Goal: Check status

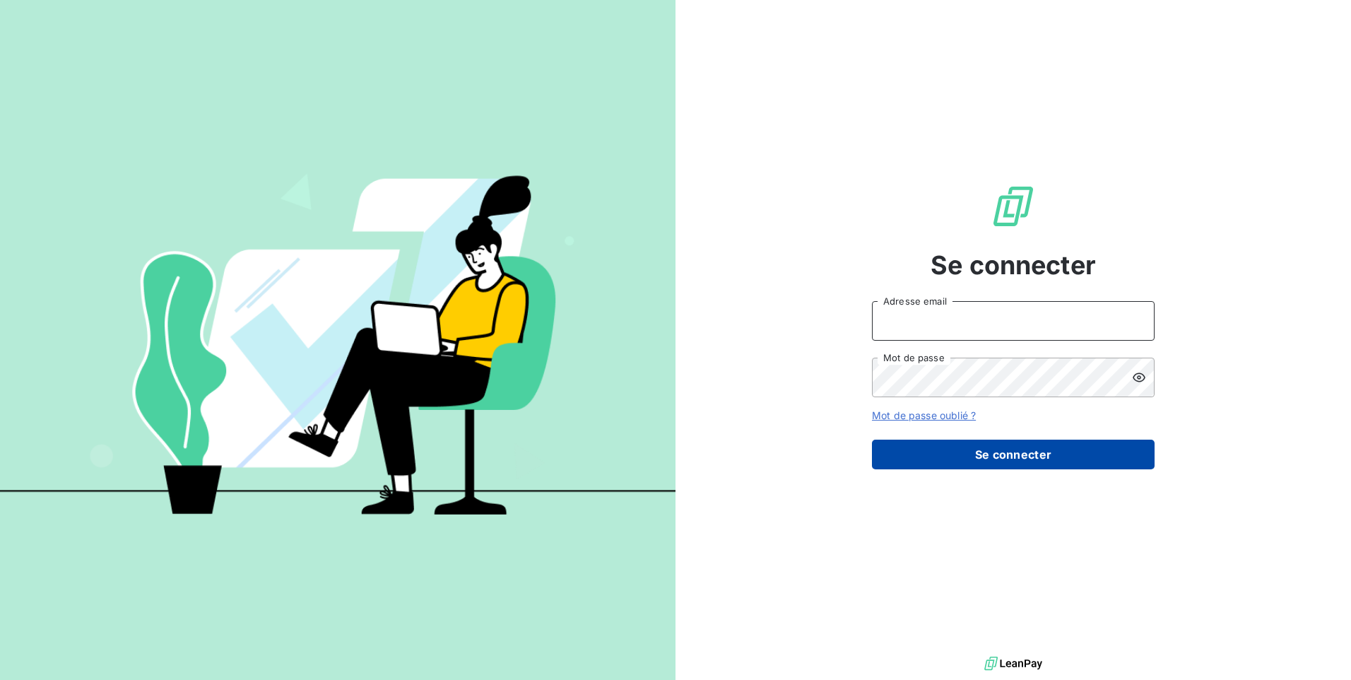
type input "id@monier-environnement.com"
click at [1028, 457] on button "Se connecter" at bounding box center [1013, 455] width 283 height 30
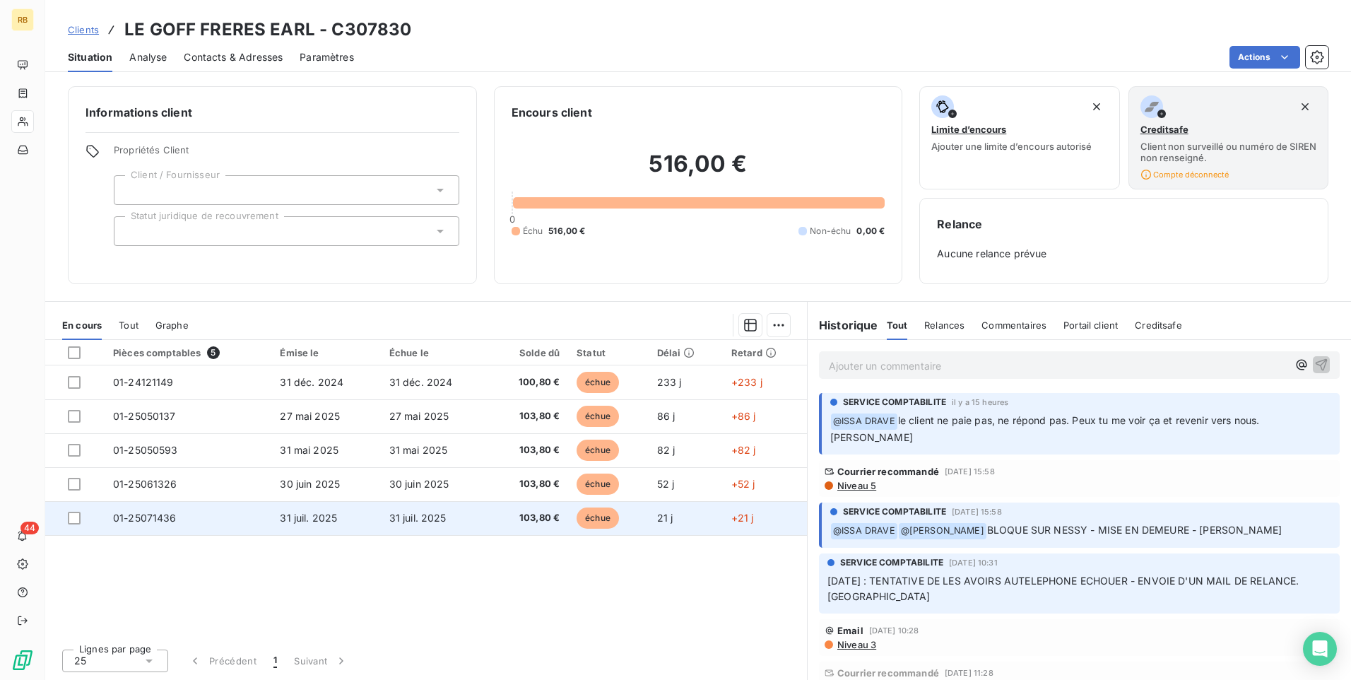
click at [596, 517] on span "échue" at bounding box center [598, 517] width 42 height 21
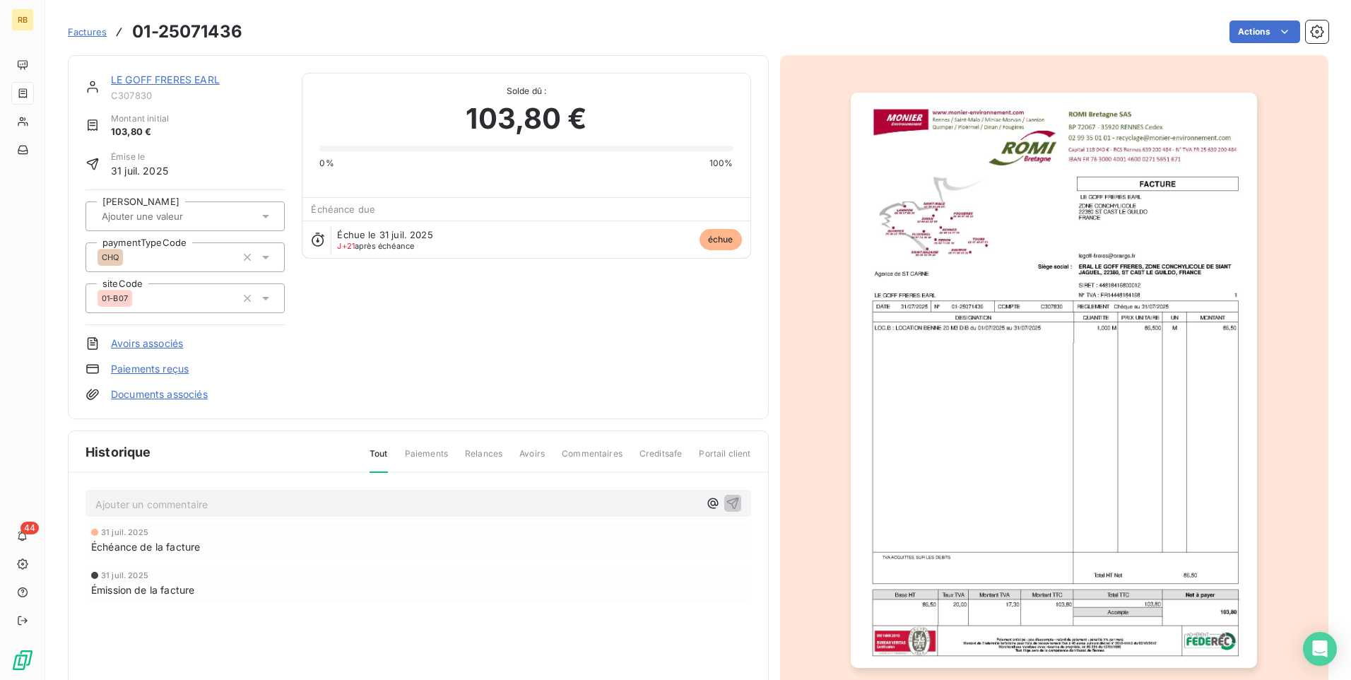
click at [1033, 363] on img "button" at bounding box center [1054, 380] width 406 height 575
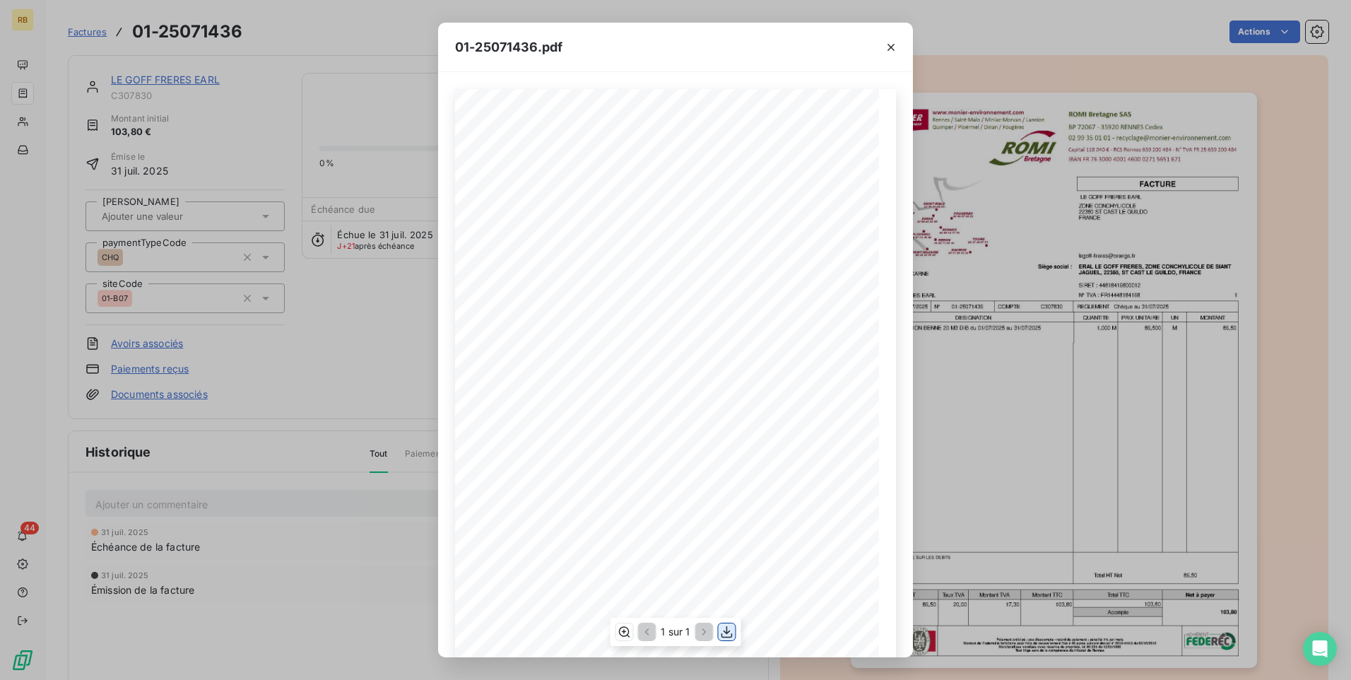
click at [722, 633] on icon "button" at bounding box center [727, 632] width 14 height 14
click at [892, 45] on icon "button" at bounding box center [891, 47] width 14 height 14
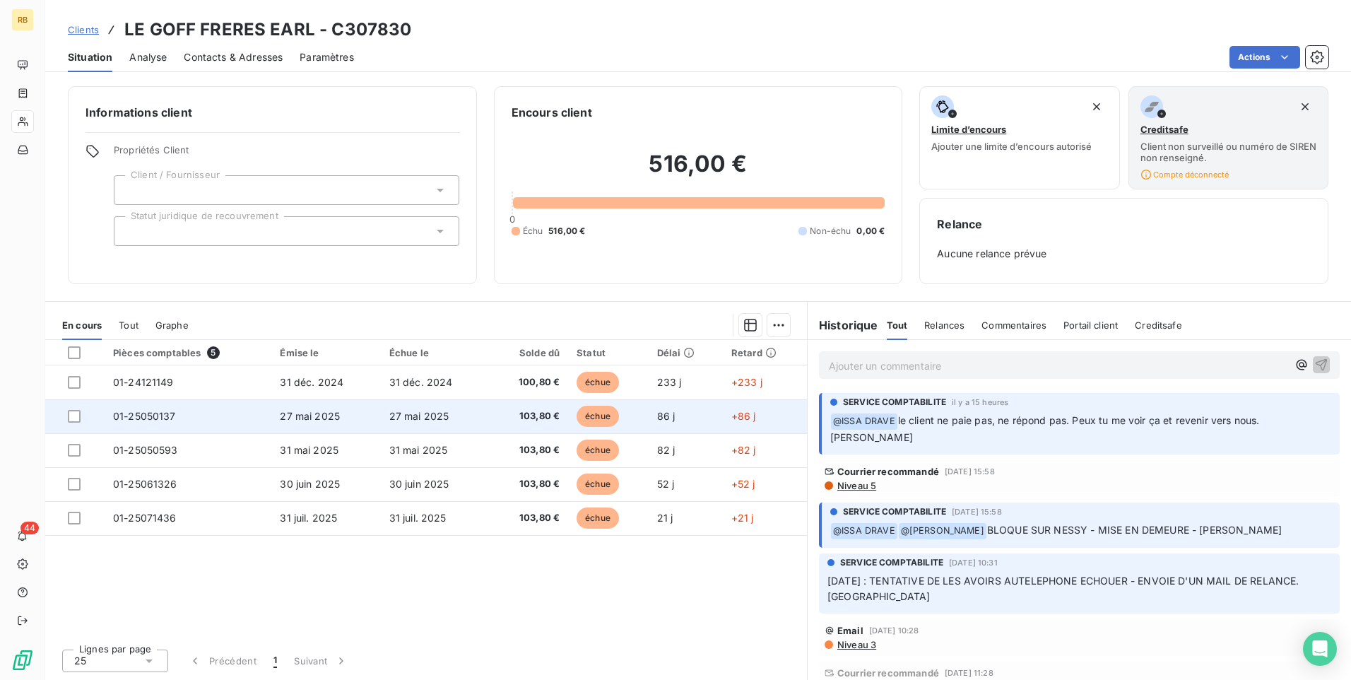
click at [594, 417] on span "échue" at bounding box center [598, 416] width 42 height 21
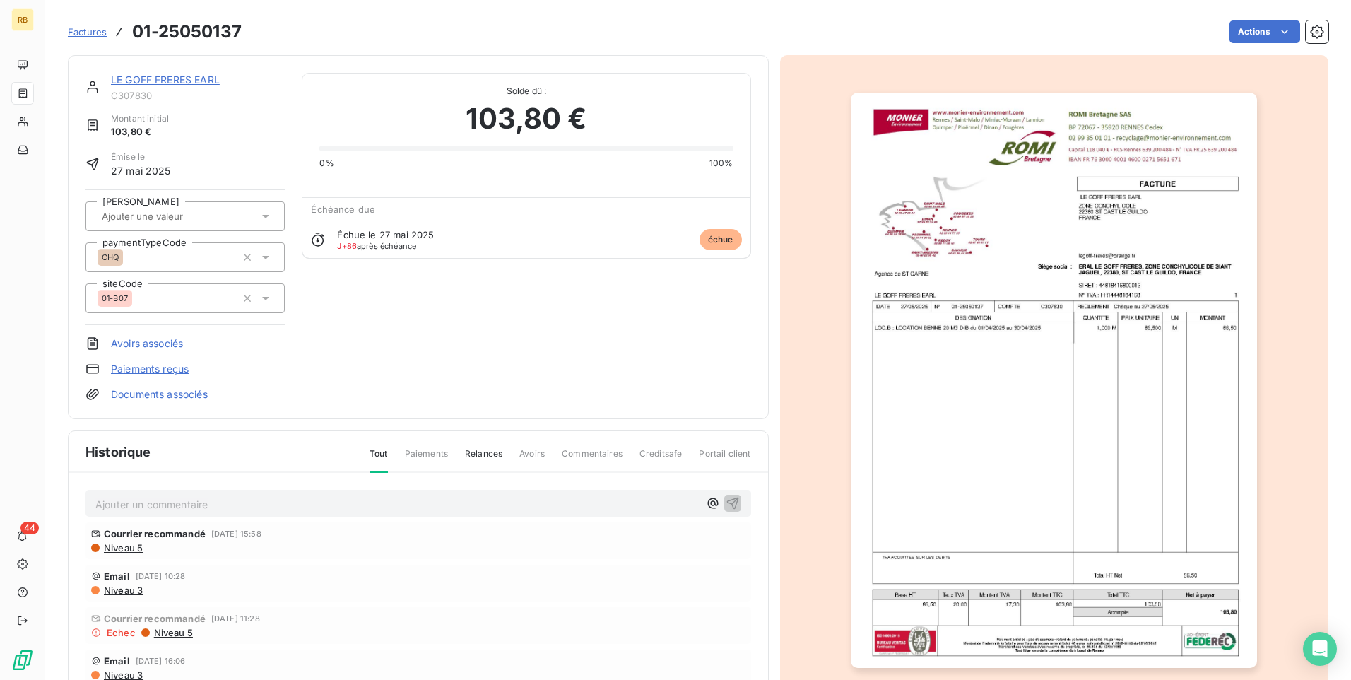
click at [980, 396] on img "button" at bounding box center [1054, 380] width 406 height 575
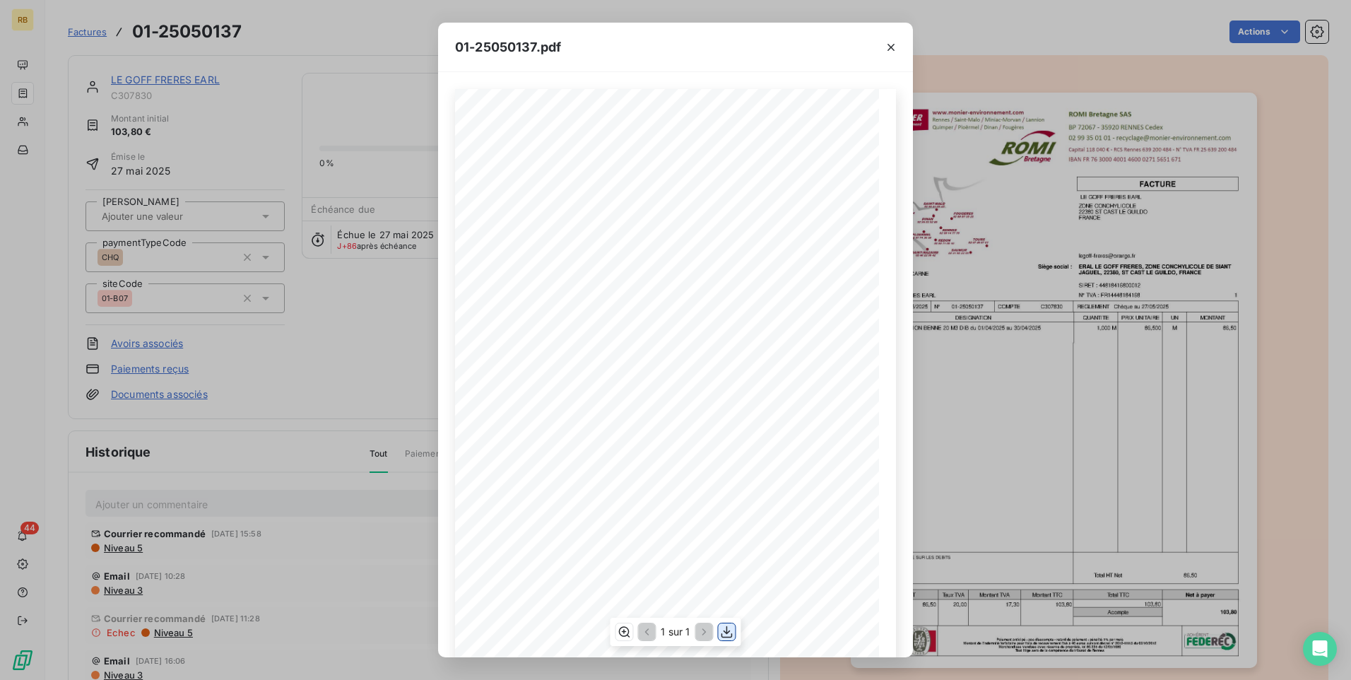
click at [728, 634] on icon "button" at bounding box center [727, 632] width 14 height 14
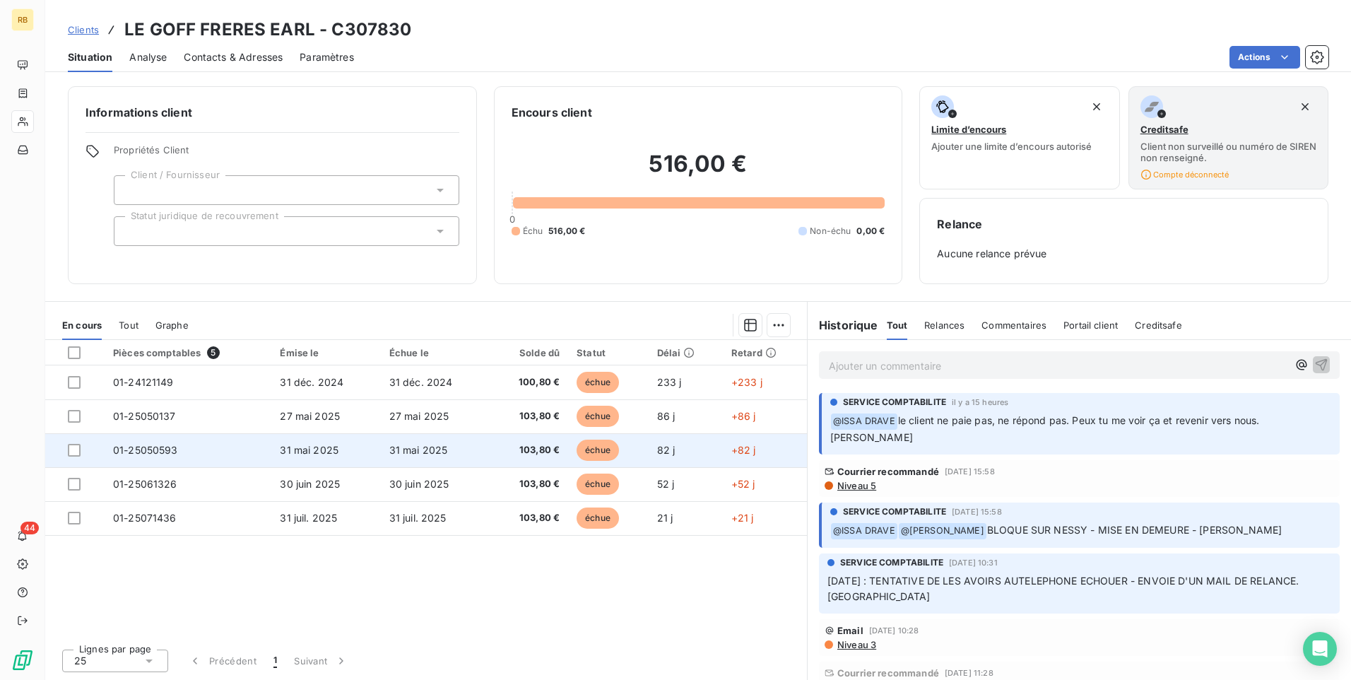
click at [592, 445] on span "échue" at bounding box center [598, 450] width 42 height 21
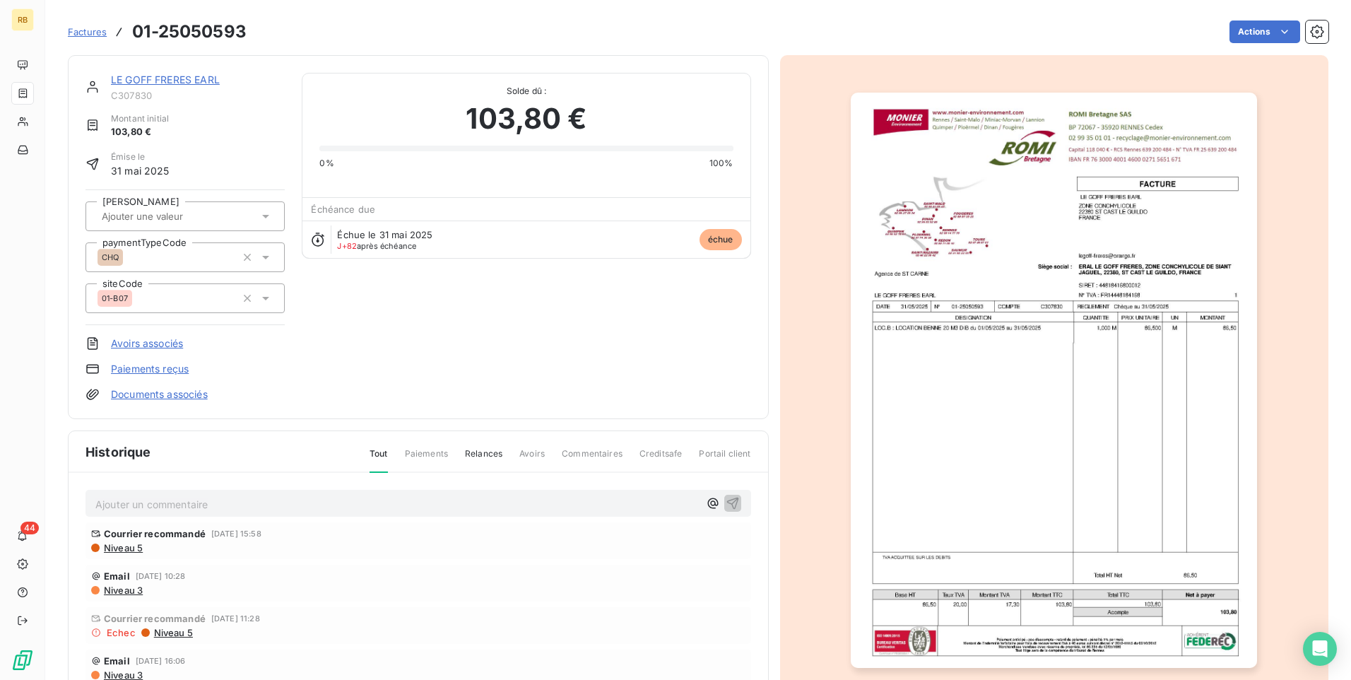
click at [1024, 461] on img "button" at bounding box center [1054, 380] width 406 height 575
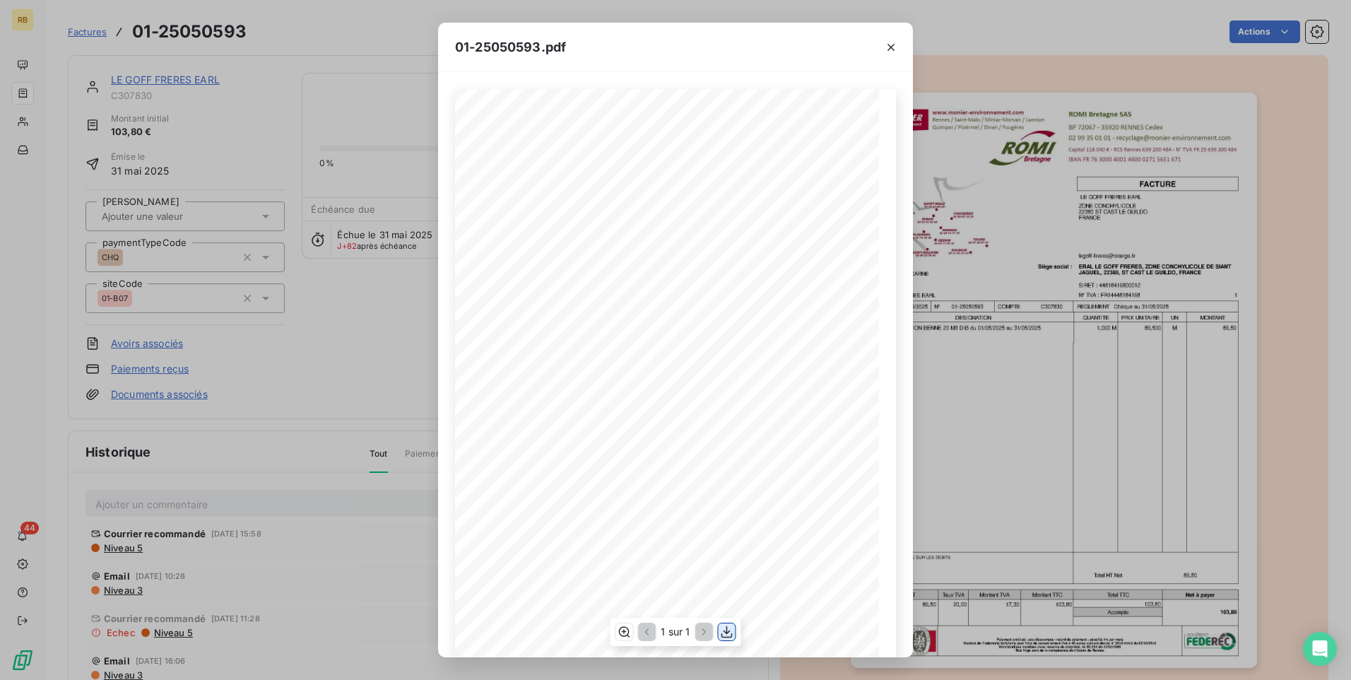
click at [725, 633] on icon "button" at bounding box center [727, 632] width 14 height 14
